Goal: Navigation & Orientation: Find specific page/section

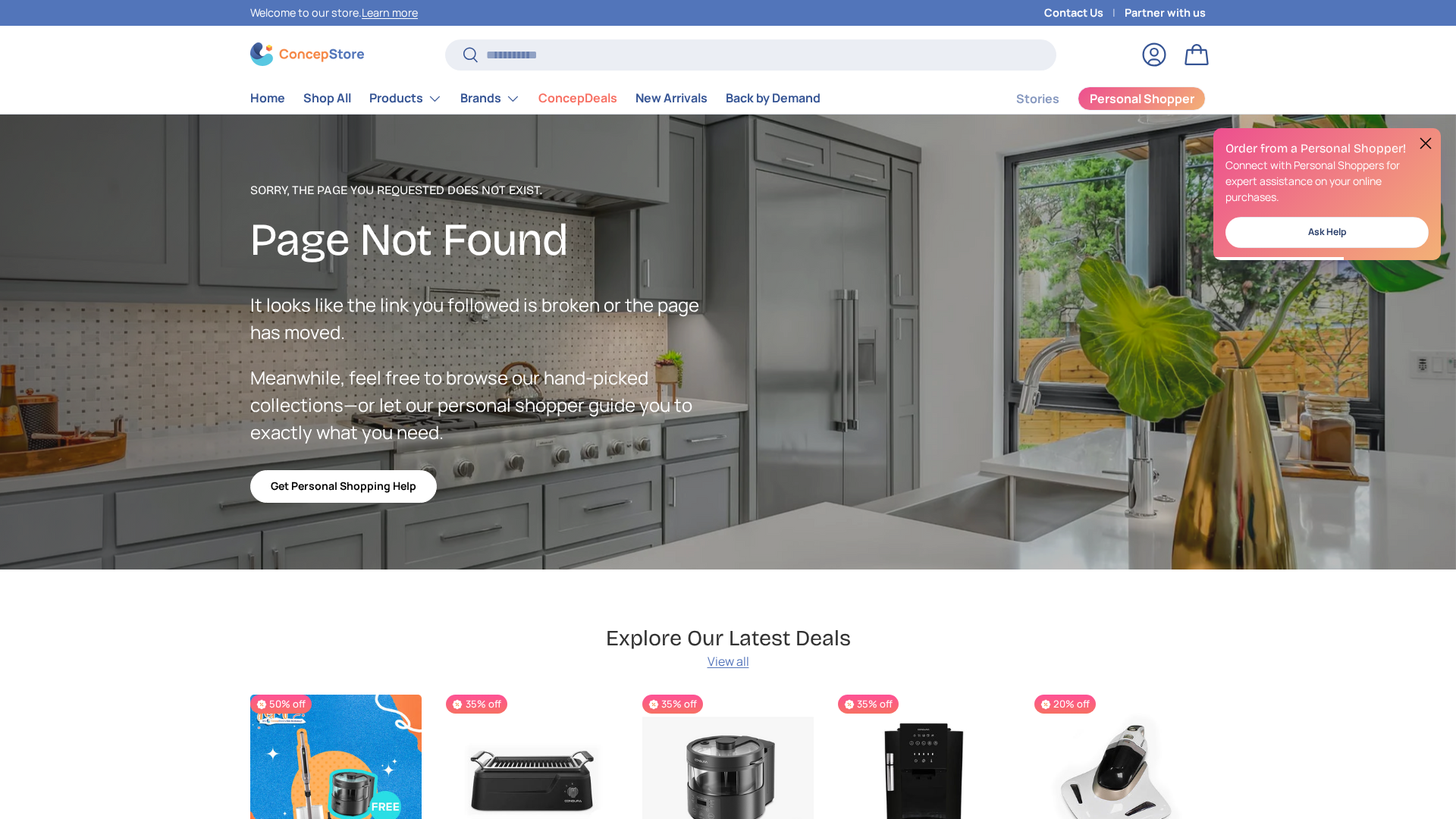
scroll to position [2709, 6199]
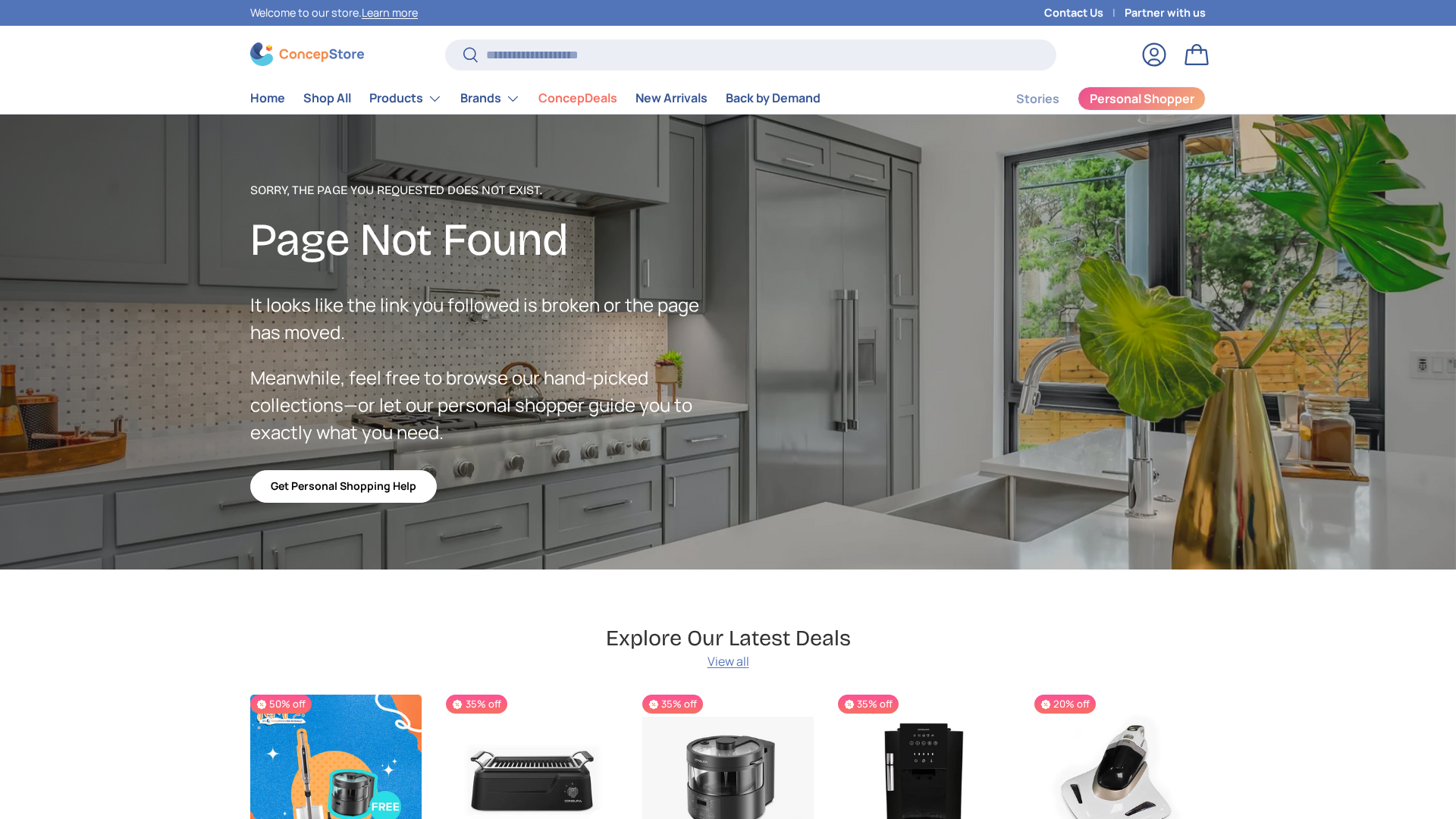
scroll to position [2709, 6199]
